Goal: Information Seeking & Learning: Learn about a topic

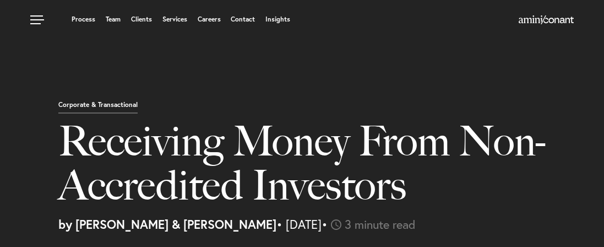
select select "US"
select select "Austin"
select select "Business and Civil Litigation"
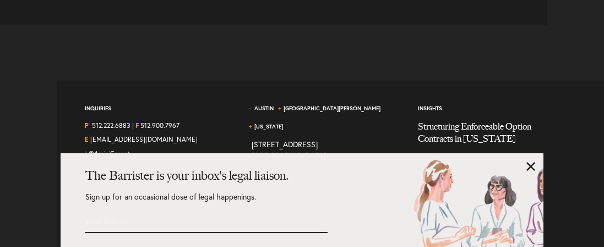
scroll to position [2367, 0]
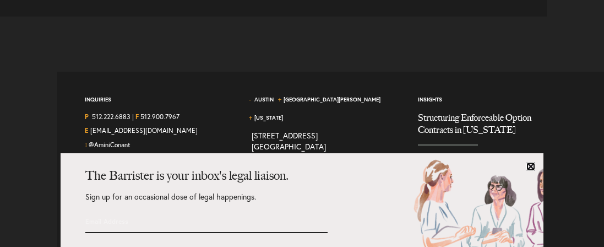
click at [531, 164] on link at bounding box center [530, 166] width 9 height 9
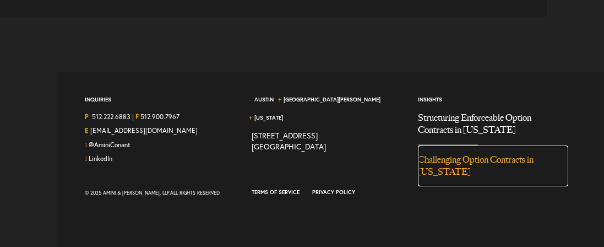
click at [510, 169] on link "Challenging Option Contracts in [US_STATE]" at bounding box center [493, 165] width 150 height 41
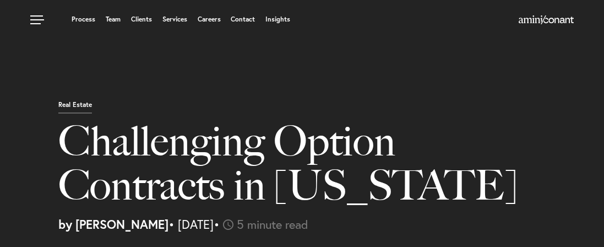
select select "US"
select select "Austin"
select select "Business and Civil Litigation"
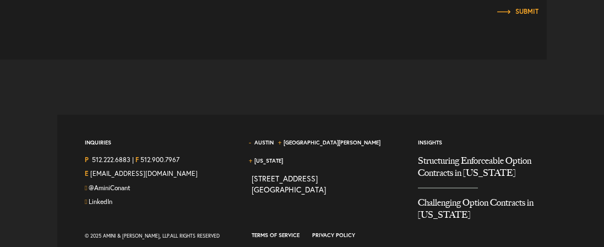
scroll to position [3571, 0]
